Goal: Information Seeking & Learning: Check status

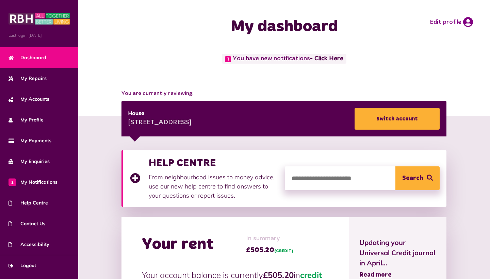
click at [267, 57] on span "1 You have new notifications - Click Here" at bounding box center [284, 59] width 124 height 10
click at [331, 60] on link "- Click Here" at bounding box center [326, 59] width 33 height 6
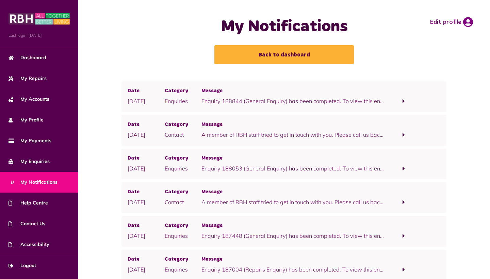
click at [404, 100] on span at bounding box center [403, 101] width 2 height 6
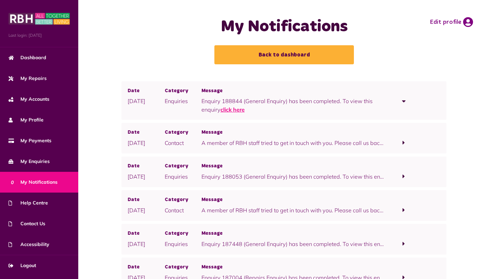
click at [238, 109] on link "click here" at bounding box center [232, 109] width 24 height 7
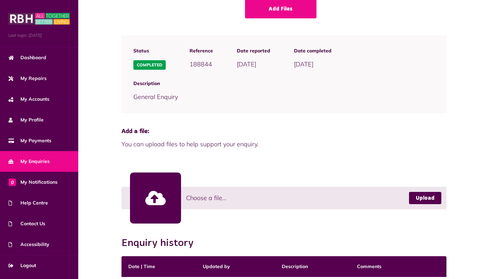
scroll to position [62, 0]
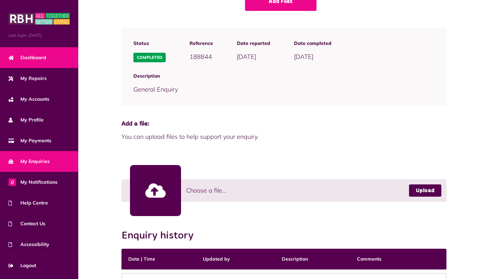
click at [48, 61] on link "Dashboard" at bounding box center [39, 57] width 78 height 21
